Goal: Task Accomplishment & Management: Complete application form

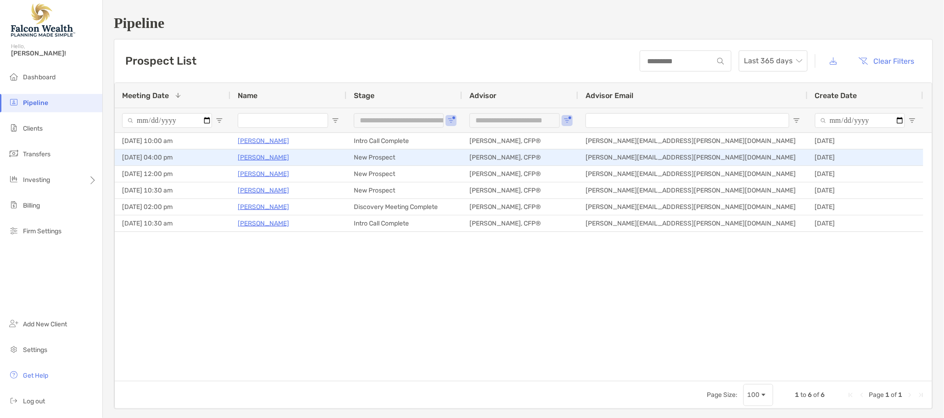
click at [258, 156] on p "[PERSON_NAME]" at bounding box center [263, 157] width 51 height 11
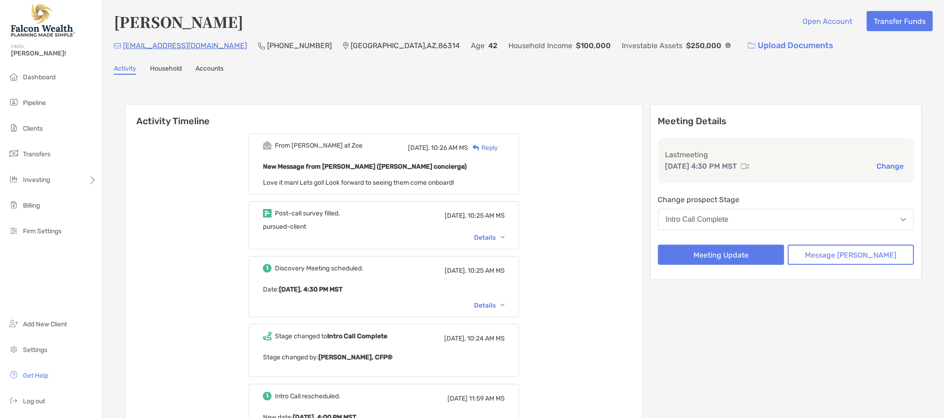
click at [726, 213] on button "Intro Call Complete" at bounding box center [786, 219] width 256 height 21
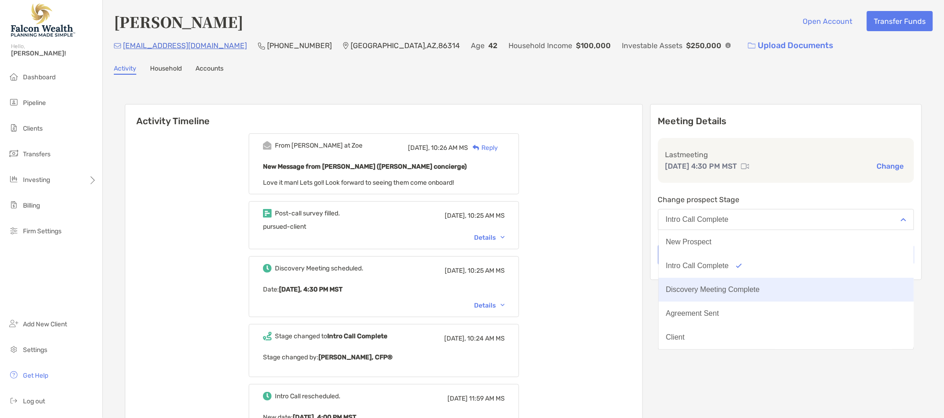
click at [744, 283] on button "Discovery Meeting Complete" at bounding box center [785, 290] width 255 height 24
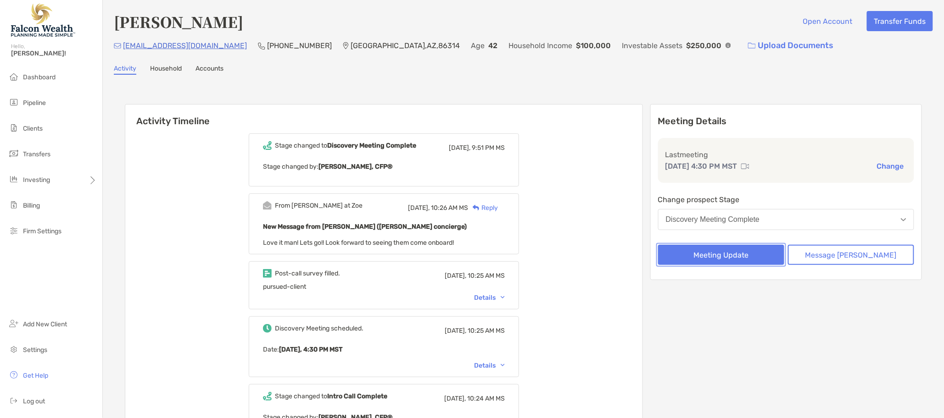
click at [729, 255] on button "Meeting Update" at bounding box center [721, 255] width 126 height 20
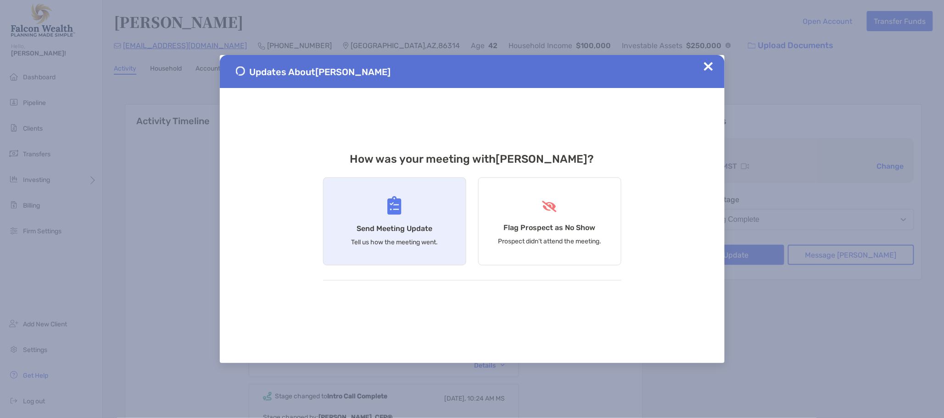
click at [411, 231] on h4 "Send Meeting Update" at bounding box center [394, 228] width 76 height 9
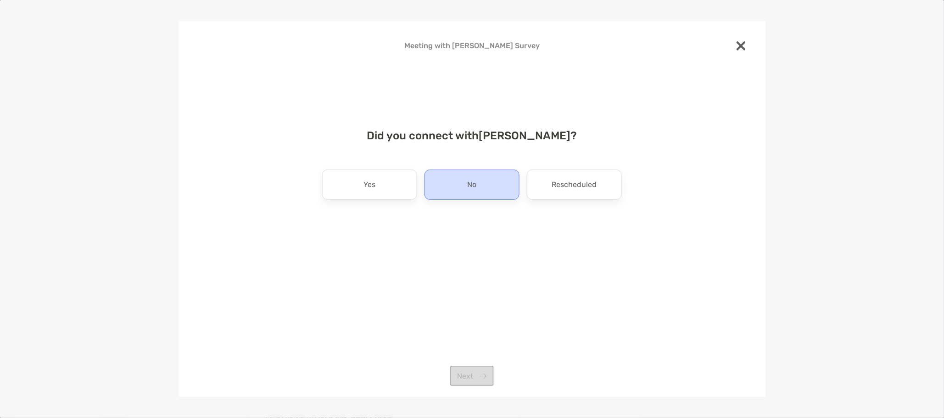
click at [459, 186] on div "No" at bounding box center [471, 185] width 95 height 30
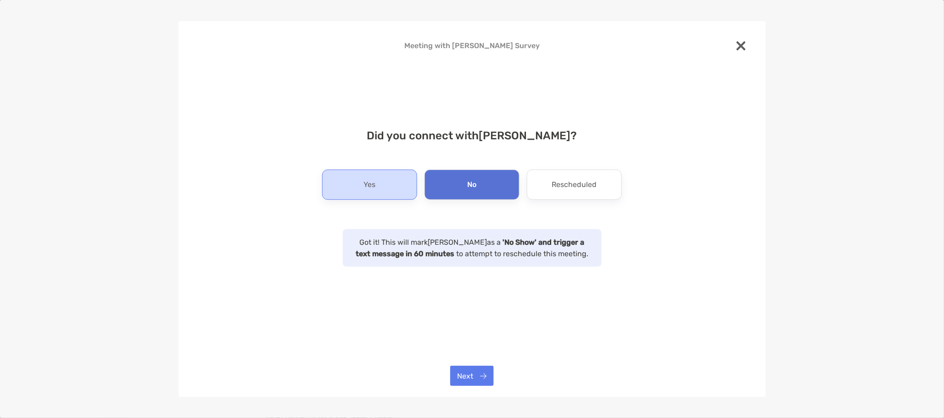
click at [386, 183] on div "Yes" at bounding box center [369, 185] width 95 height 30
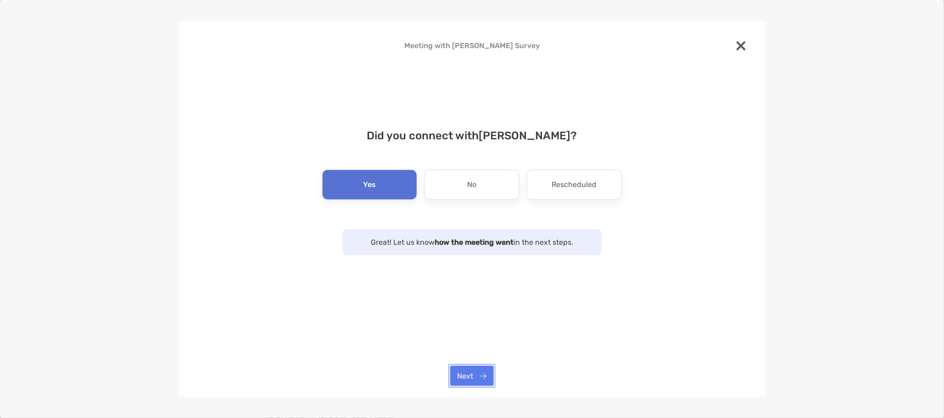
click at [484, 380] on button "Next" at bounding box center [472, 376] width 44 height 20
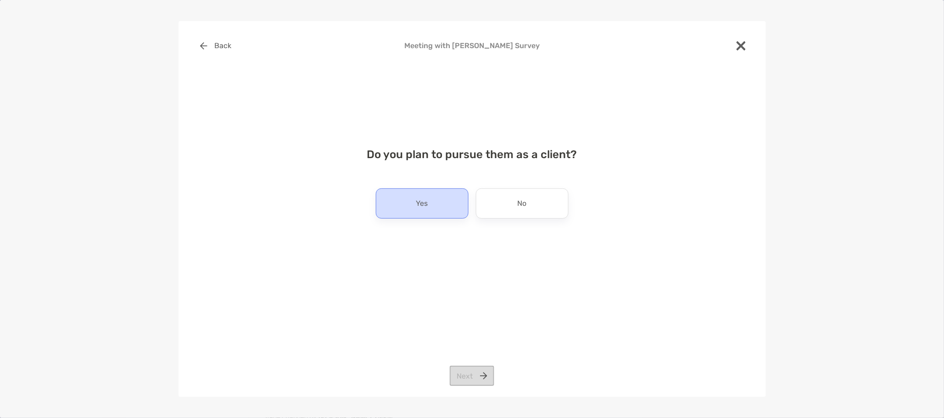
click at [440, 201] on div "Yes" at bounding box center [422, 204] width 93 height 30
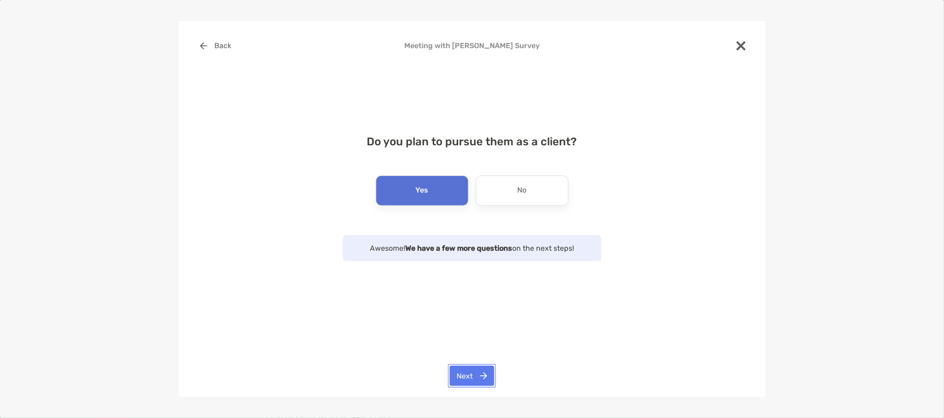
click at [479, 381] on button "Next" at bounding box center [472, 376] width 45 height 20
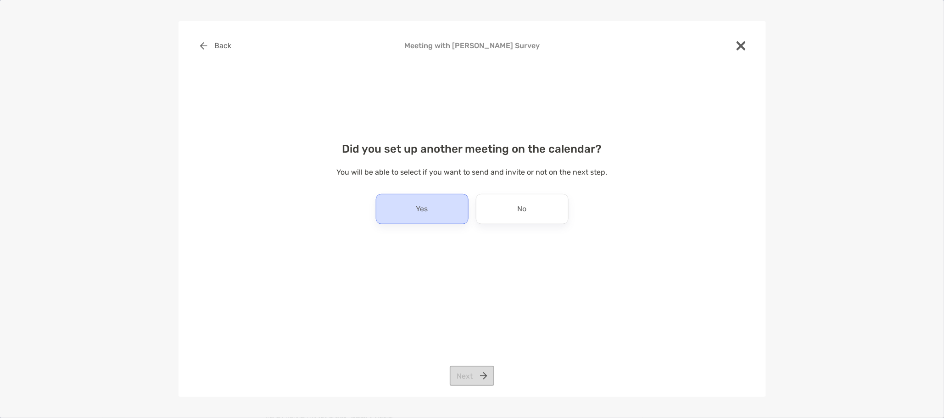
click at [389, 205] on div "Yes" at bounding box center [422, 209] width 93 height 30
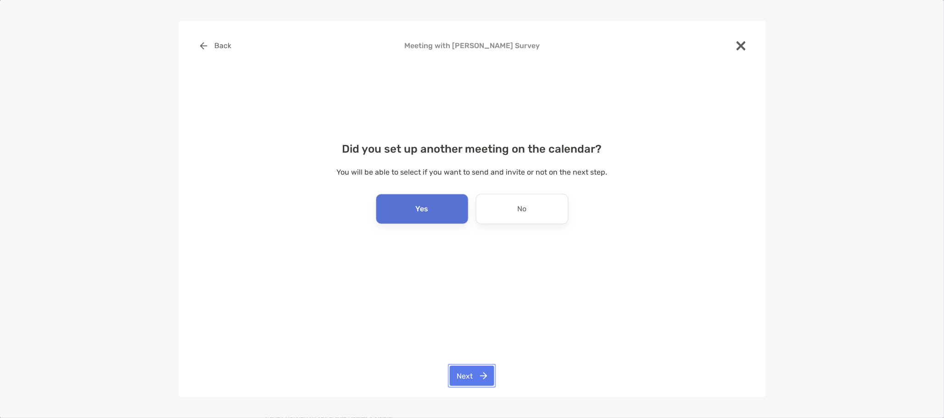
click at [472, 372] on button "Next" at bounding box center [472, 376] width 45 height 20
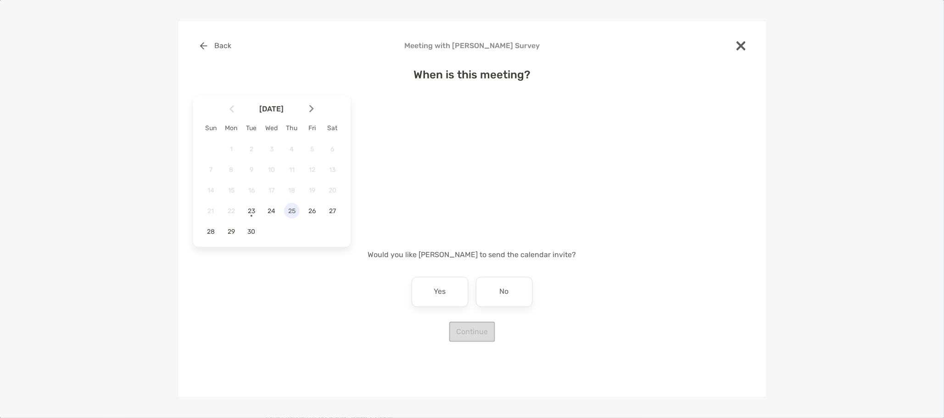
click at [291, 213] on span "25" at bounding box center [292, 211] width 16 height 8
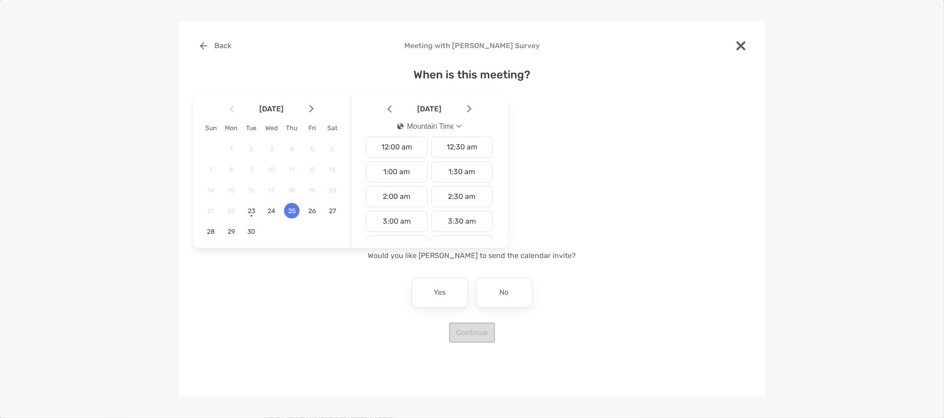
click at [443, 125] on div "Mountain Time" at bounding box center [425, 126] width 56 height 8
click at [440, 216] on button "Pacific Time" at bounding box center [429, 221] width 79 height 24
click at [474, 196] on div "3:30 pm" at bounding box center [461, 194] width 61 height 21
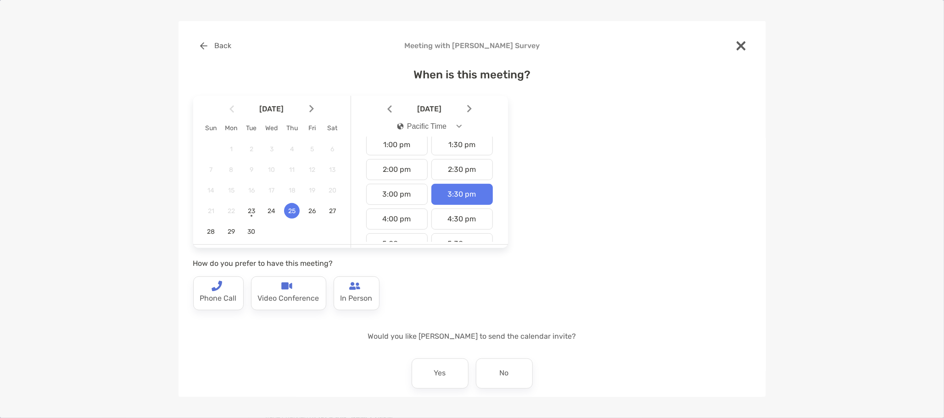
scroll to position [40, 0]
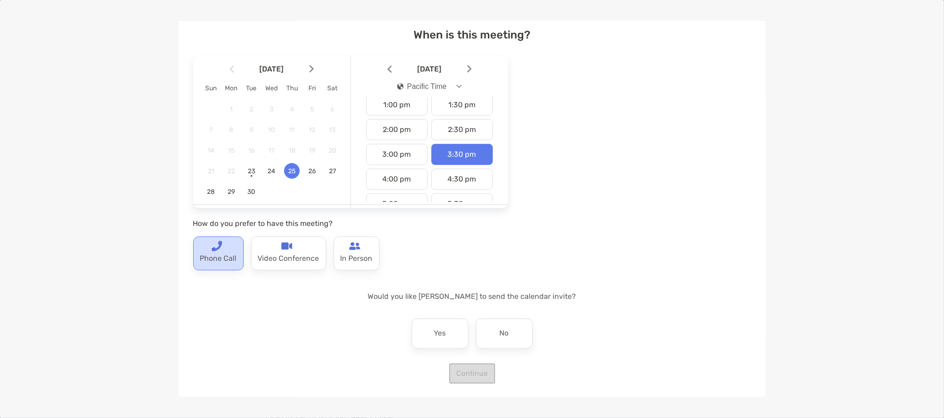
click at [217, 247] on img at bounding box center [216, 246] width 11 height 11
click at [506, 334] on div "No" at bounding box center [504, 334] width 57 height 30
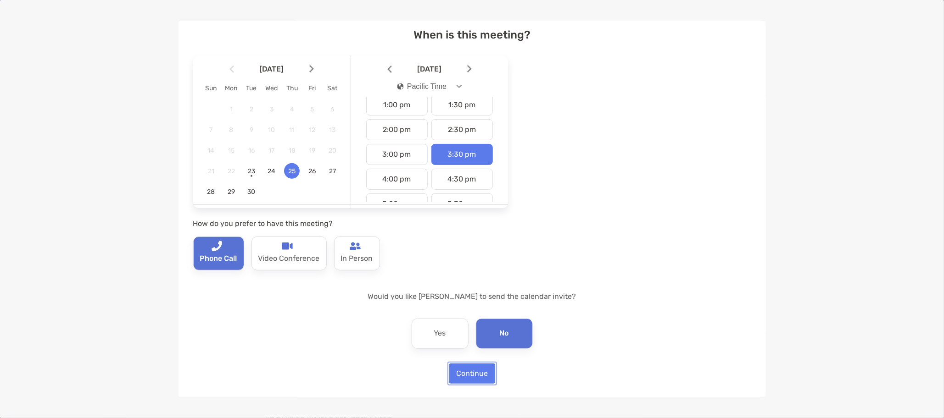
click at [469, 376] on button "Continue" at bounding box center [472, 374] width 46 height 20
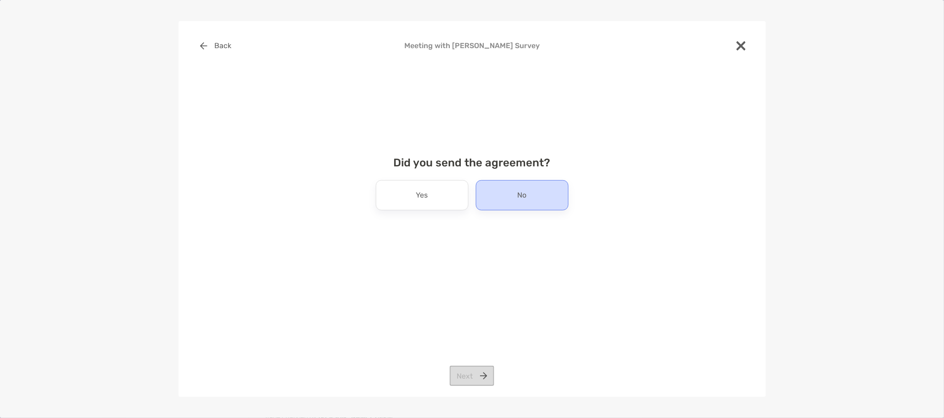
click at [511, 195] on div "No" at bounding box center [522, 195] width 93 height 30
click at [473, 373] on button "Next" at bounding box center [472, 376] width 45 height 20
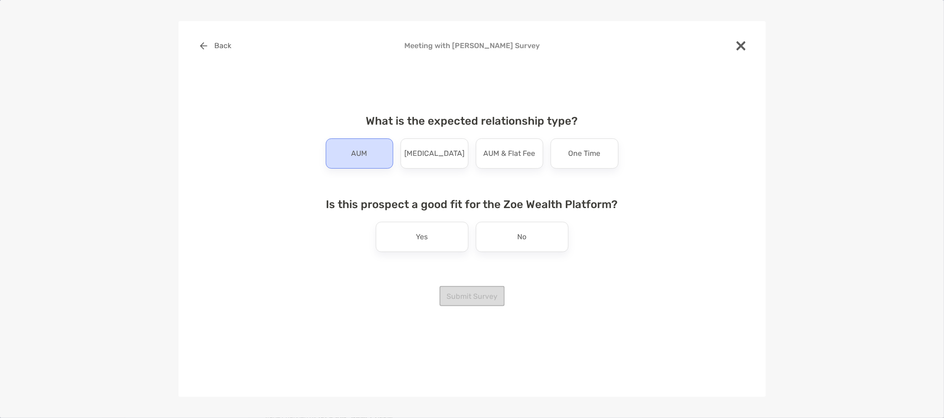
click at [377, 158] on div "AUM" at bounding box center [360, 154] width 68 height 30
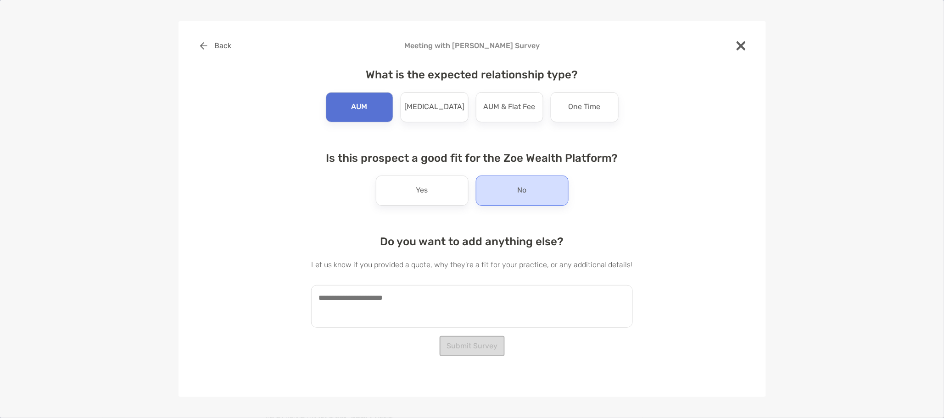
click at [504, 196] on div "No" at bounding box center [522, 191] width 93 height 30
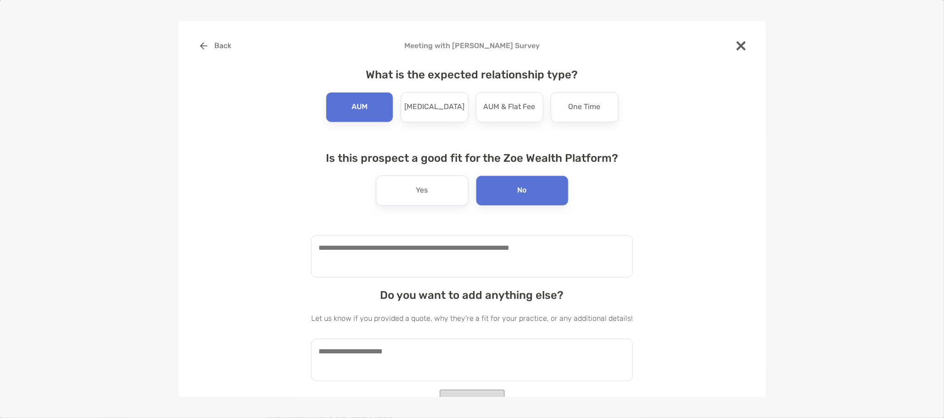
click at [454, 257] on textarea at bounding box center [472, 256] width 322 height 43
click at [350, 247] on textarea "**********" at bounding box center [467, 256] width 312 height 43
click at [351, 247] on textarea "**********" at bounding box center [467, 256] width 312 height 43
click at [363, 251] on textarea "**********" at bounding box center [467, 256] width 312 height 43
type textarea "**********"
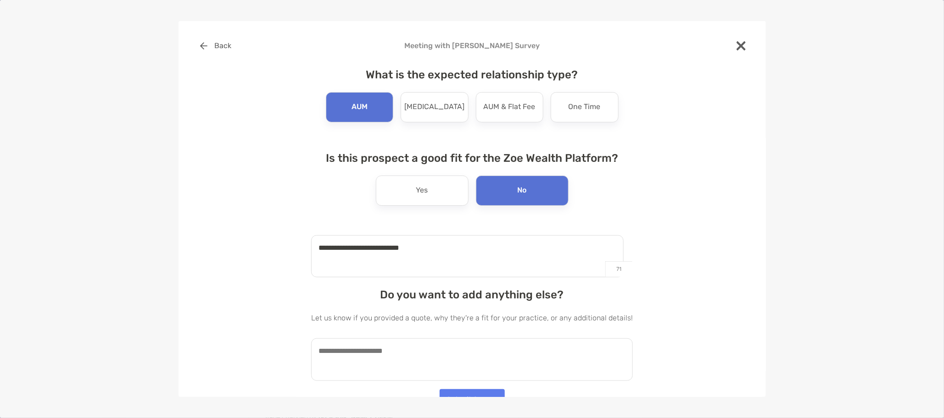
click at [428, 345] on textarea at bounding box center [472, 360] width 322 height 43
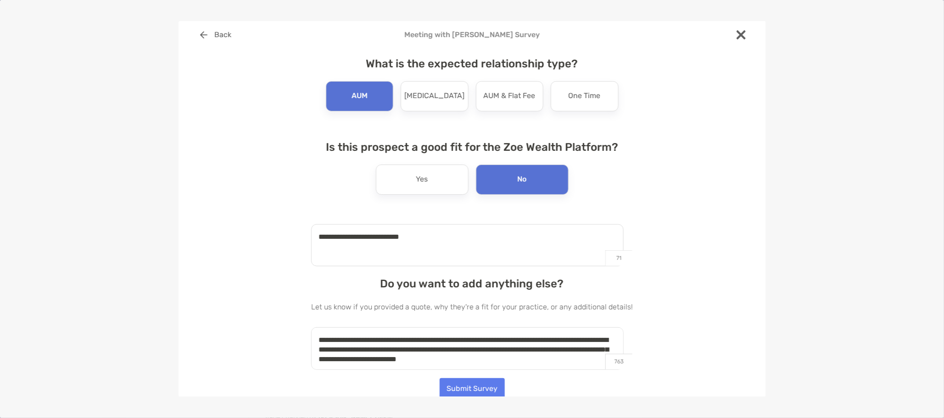
scroll to position [4, 0]
type textarea "**********"
click at [475, 383] on button "Submit Survey" at bounding box center [472, 388] width 65 height 20
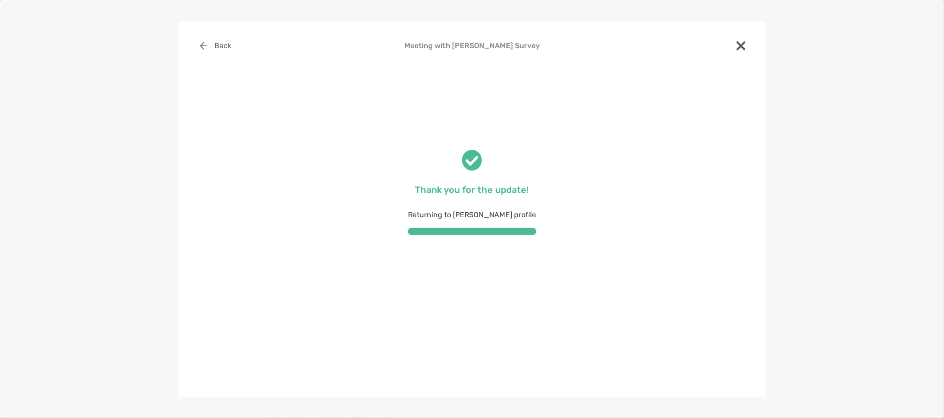
scroll to position [0, 0]
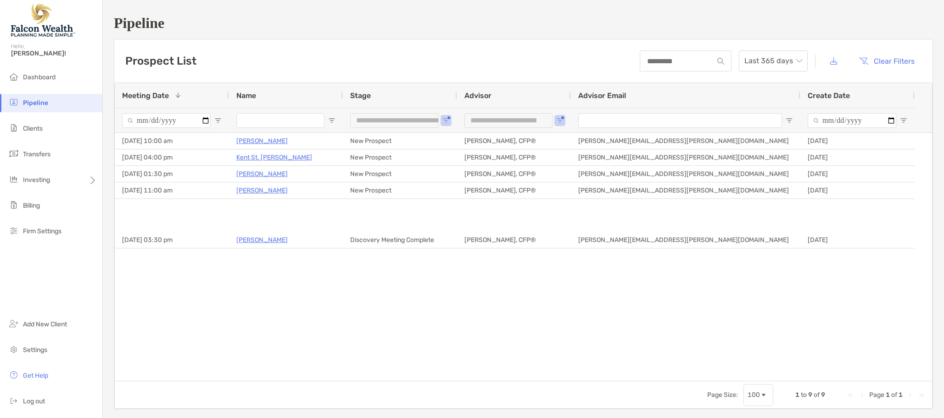
type input "**********"
